Goal: Navigation & Orientation: Understand site structure

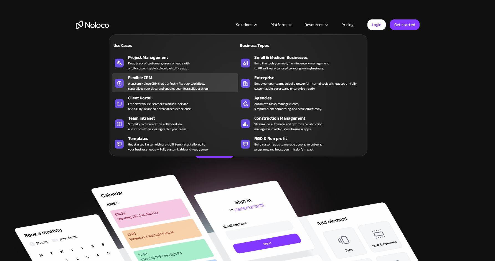
click at [199, 81] on div "A custom Noloco CRM that perfectly fits your workflow, centralizes your data, a…" at bounding box center [168, 86] width 80 height 10
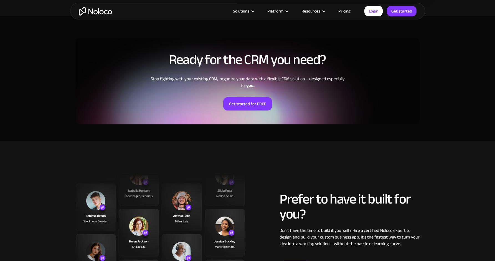
scroll to position [1029, 0]
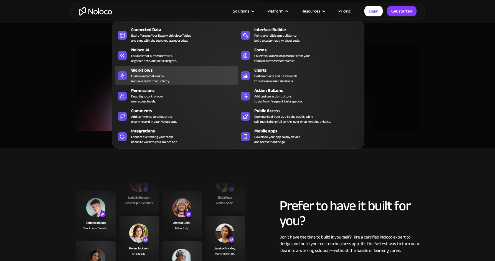
click at [173, 78] on div "Workflows Custom automations to improve team productivity." at bounding box center [183, 75] width 104 height 17
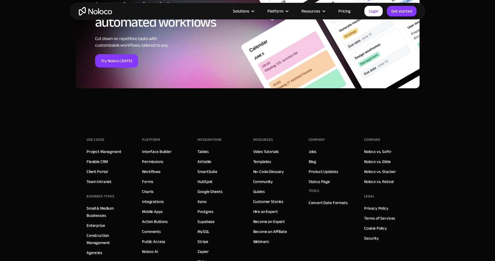
scroll to position [2005, 0]
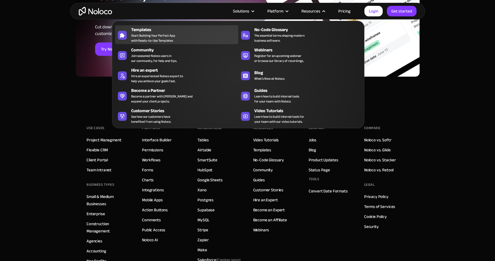
click at [177, 33] on div "Templates" at bounding box center [186, 29] width 110 height 7
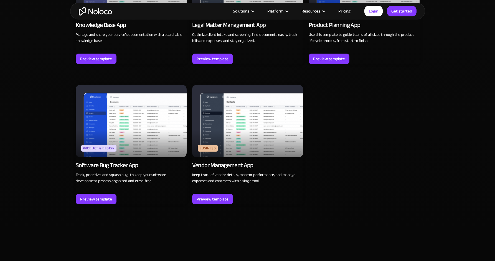
scroll to position [1544, 0]
